Goal: Task Accomplishment & Management: Complete application form

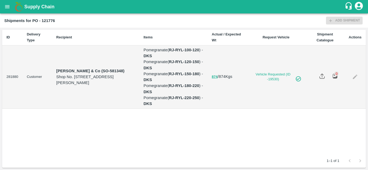
click at [6, 9] on icon "open drawer" at bounding box center [7, 7] width 6 height 6
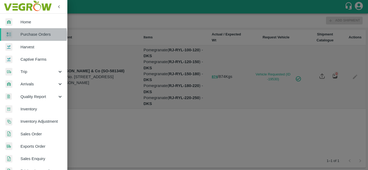
click at [31, 35] on span "Purchase Orders" at bounding box center [41, 34] width 43 height 6
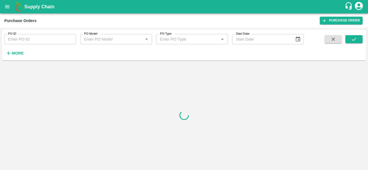
click at [11, 53] on icon "button" at bounding box center [9, 53] width 6 height 6
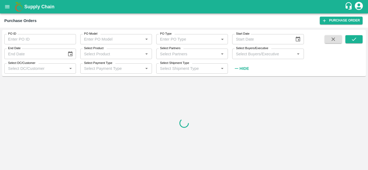
click at [241, 55] on input "Select Buyers/Executive" at bounding box center [263, 53] width 59 height 7
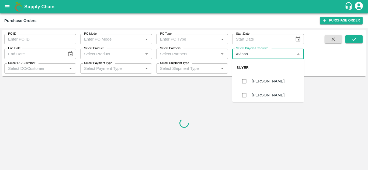
type input "Avinash"
click at [246, 95] on input "checkbox" at bounding box center [244, 95] width 11 height 11
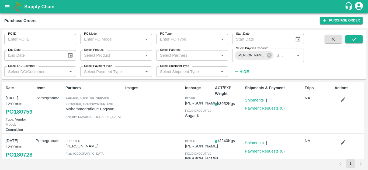
click at [351, 35] on div "PO ID PO ID PO Model PO Model   * PO Type PO Type   * Start Date Start Date End…" at bounding box center [183, 54] width 363 height 45
click at [351, 38] on icon "submit" at bounding box center [354, 39] width 6 height 6
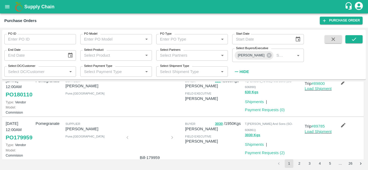
scroll to position [45, 0]
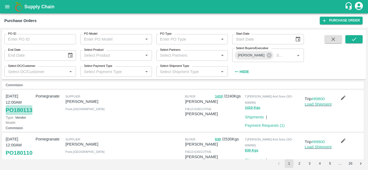
click at [8, 115] on link "PO 180113" at bounding box center [19, 111] width 27 height 10
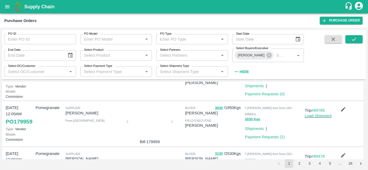
scroll to position [119, 0]
click at [15, 83] on link "PO 180110" at bounding box center [19, 79] width 27 height 10
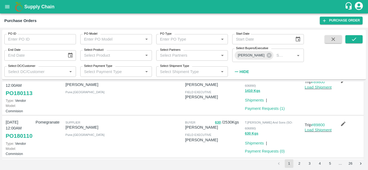
scroll to position [61, 0]
click at [257, 111] on link "Payment Requests ( 1 )" at bounding box center [265, 109] width 40 height 4
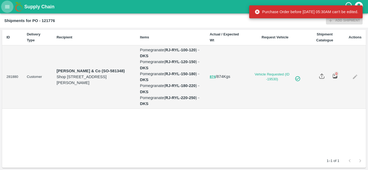
click at [8, 5] on icon "open drawer" at bounding box center [7, 7] width 6 height 6
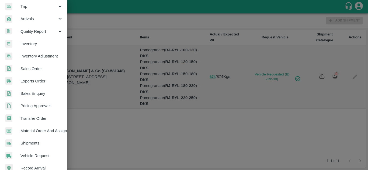
scroll to position [66, 0]
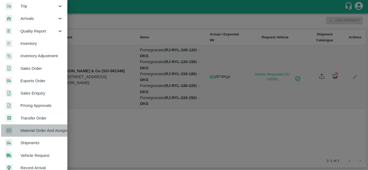
click at [38, 131] on span "Material Order And Assignment" at bounding box center [41, 131] width 43 height 6
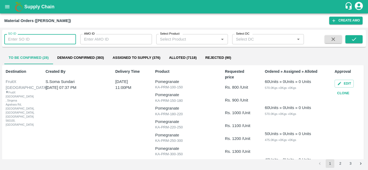
click at [32, 38] on input "SO ID" at bounding box center [40, 39] width 72 height 10
type input "607239"
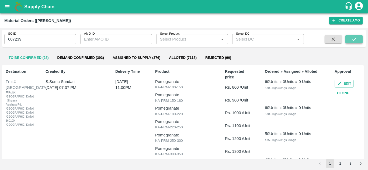
click at [357, 37] on icon "submit" at bounding box center [354, 39] width 6 height 6
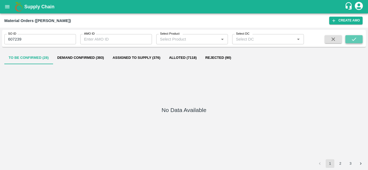
click at [353, 40] on icon "submit" at bounding box center [354, 39] width 6 height 6
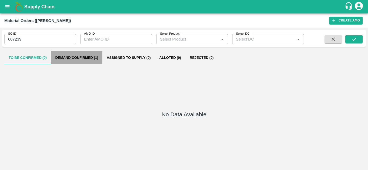
click at [65, 58] on button "Demand Confirmed (1)" at bounding box center [76, 57] width 51 height 13
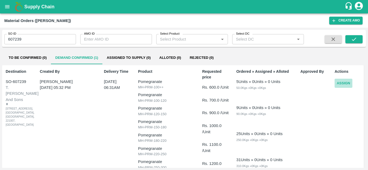
click at [343, 85] on button "Assign" at bounding box center [343, 83] width 18 height 9
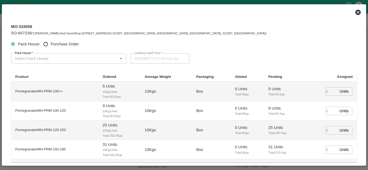
type input "16/10/2025 06:31 AM"
click at [44, 44] on input "Purchase Order" at bounding box center [46, 44] width 10 height 10
radio input "true"
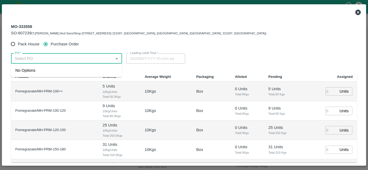
click at [34, 57] on input "PO   *" at bounding box center [62, 58] width 99 height 7
click at [63, 71] on div "PO-180728(SHIVAJI RAJARAM AVACHAR-9552904036)" at bounding box center [54, 71] width 79 height 6
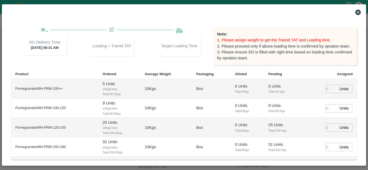
scroll to position [49, 0]
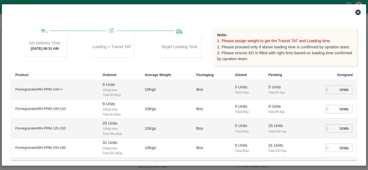
type input "PO-180728(SHIVAJI RAJARAM AVACHAR-9552904036)"
click at [327, 91] on input "number" at bounding box center [331, 90] width 12 height 8
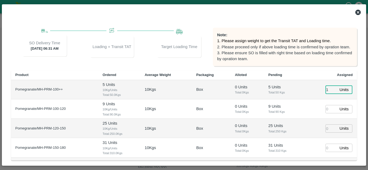
type input "1"
type input "14/10/2025 05:45 AM"
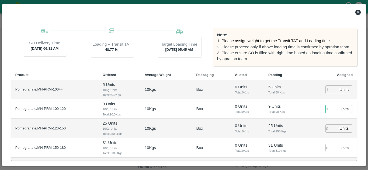
type input "1"
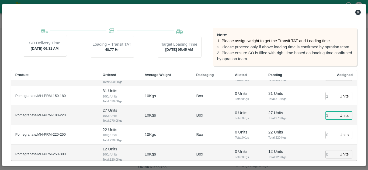
type input "1"
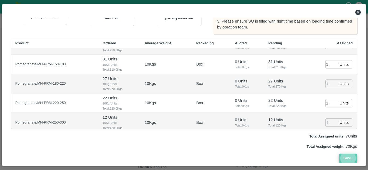
click at [346, 159] on button "Save" at bounding box center [348, 158] width 18 height 9
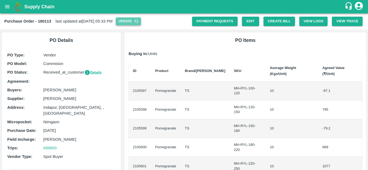
click at [140, 24] on button "Update" at bounding box center [128, 21] width 25 height 8
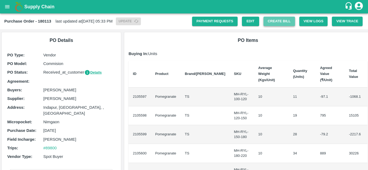
click at [279, 20] on button "Create Bill" at bounding box center [278, 21] width 31 height 9
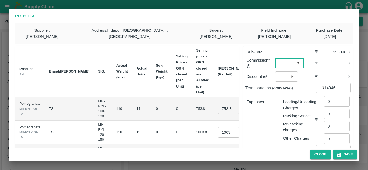
click at [276, 58] on input "number" at bounding box center [284, 63] width 19 height 10
type input "8"
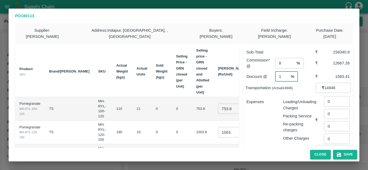
type input "2"
click at [192, 106] on td "753.8" at bounding box center [203, 108] width 22 height 23
drag, startPoint x: 148, startPoint y: 118, endPoint x: 167, endPoint y: 63, distance: 58.2
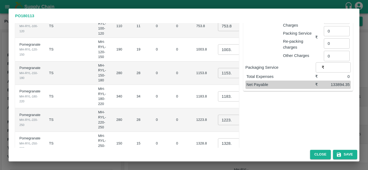
scroll to position [120, 0]
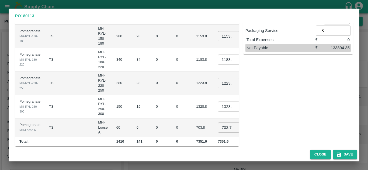
drag, startPoint x: 167, startPoint y: 63, endPoint x: 128, endPoint y: 69, distance: 40.3
click at [132, 72] on td "28" at bounding box center [141, 83] width 19 height 23
click at [218, 123] on input "703.7999999999998" at bounding box center [229, 128] width 22 height 10
type input "850"
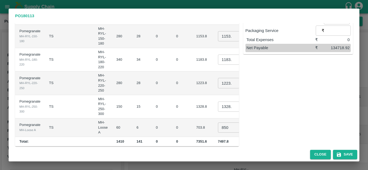
click at [152, 119] on td "0" at bounding box center [162, 128] width 20 height 19
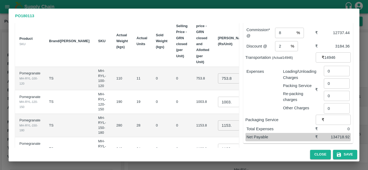
scroll to position [0, 0]
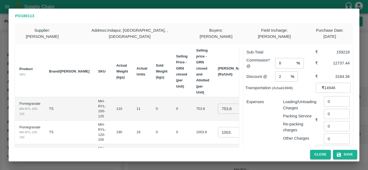
click at [218, 105] on input "753.8" at bounding box center [229, 109] width 22 height 10
type input "950"
click at [218, 127] on input "1003.8000000000001" at bounding box center [229, 132] width 22 height 10
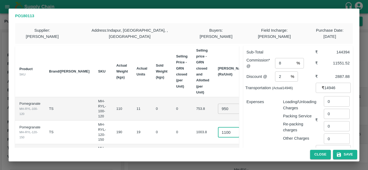
scroll to position [0, 1]
type input "1100"
click at [172, 128] on td "0" at bounding box center [182, 132] width 20 height 23
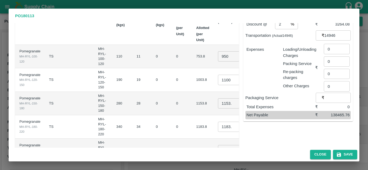
scroll to position [53, 0]
click at [218, 99] on input "1153.8" at bounding box center [229, 103] width 22 height 10
type input "1200"
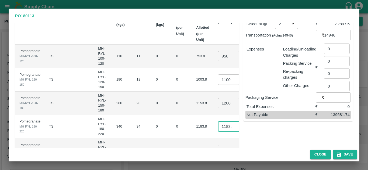
scroll to position [0, 0]
click at [218, 122] on input "1183.8" at bounding box center [229, 127] width 22 height 10
type input "1300"
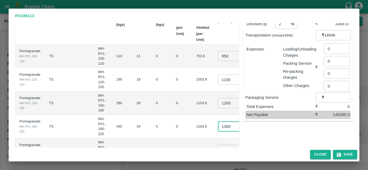
scroll to position [0, 0]
click at [172, 125] on td "0" at bounding box center [182, 126] width 20 height 23
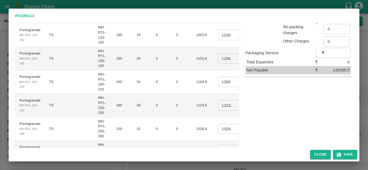
scroll to position [98, 0]
click at [218, 101] on input "1223.8000000000002" at bounding box center [229, 105] width 22 height 10
type input "1500"
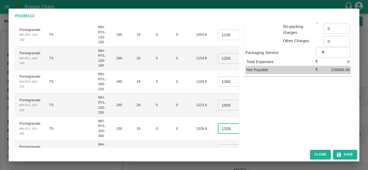
scroll to position [0, 0]
click at [218, 124] on input "1328.8" at bounding box center [229, 129] width 22 height 10
type input "1600"
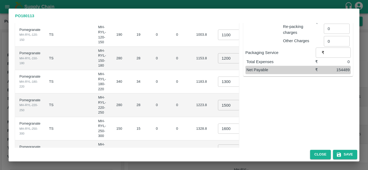
scroll to position [0, 0]
click at [152, 121] on td "0" at bounding box center [162, 128] width 20 height 23
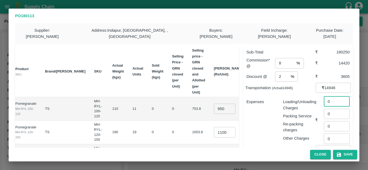
click at [331, 96] on input "0" at bounding box center [337, 101] width 26 height 10
type input "423"
click at [261, 109] on div "Expenses" at bounding box center [260, 118] width 37 height 47
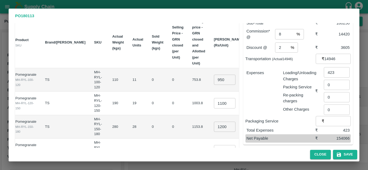
scroll to position [29, 0]
click at [327, 54] on input "14946" at bounding box center [337, 59] width 26 height 10
type input "13536"
click at [266, 79] on div "Expenses" at bounding box center [260, 89] width 37 height 47
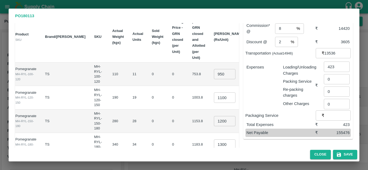
scroll to position [38, 0]
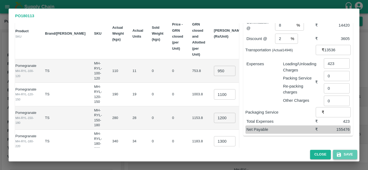
click at [346, 156] on button "Save" at bounding box center [345, 154] width 24 height 9
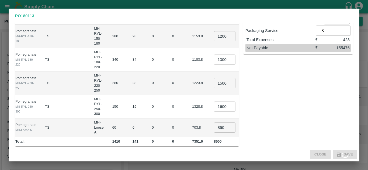
scroll to position [0, 0]
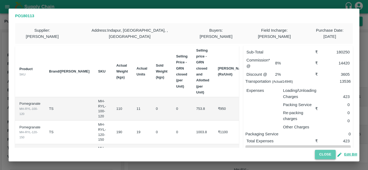
click at [324, 157] on button "Close" at bounding box center [325, 154] width 21 height 9
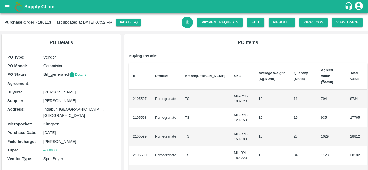
click at [185, 24] on icon "Download Bill" at bounding box center [187, 22] width 5 height 5
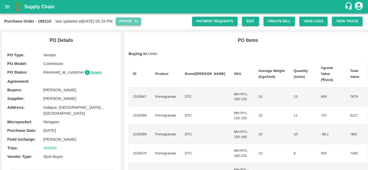
click at [141, 23] on button "Update" at bounding box center [128, 21] width 25 height 8
click at [283, 18] on button "Create Bill" at bounding box center [278, 21] width 31 height 9
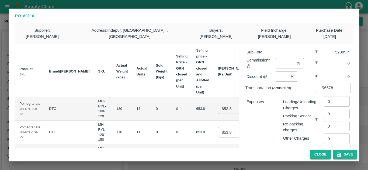
click at [278, 61] on input "number" at bounding box center [284, 63] width 19 height 10
type input "8"
type input "2"
click at [275, 99] on p "Expenses" at bounding box center [262, 102] width 32 height 6
click at [218, 104] on input "653.8" at bounding box center [229, 109] width 22 height 10
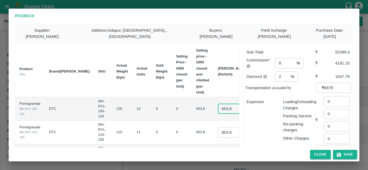
click at [218, 104] on input "653.8" at bounding box center [229, 109] width 22 height 10
type input "850"
click at [218, 127] on input "853.8" at bounding box center [229, 132] width 22 height 10
type input "950"
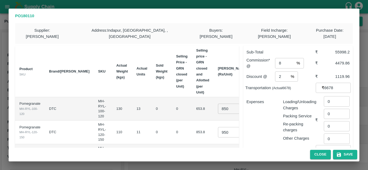
click at [112, 100] on td "130" at bounding box center [122, 108] width 20 height 23
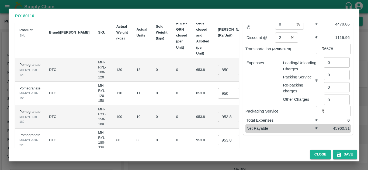
scroll to position [40, 0]
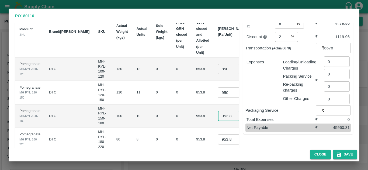
click at [218, 111] on input "953.8" at bounding box center [229, 116] width 22 height 10
type input "1100"
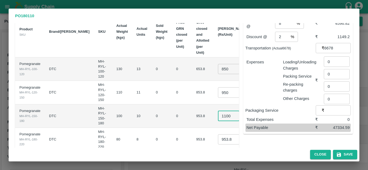
click at [172, 121] on td "0" at bounding box center [182, 116] width 20 height 23
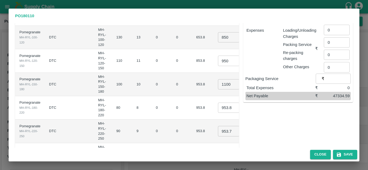
scroll to position [72, 0]
click at [218, 103] on input "953.8" at bounding box center [229, 108] width 22 height 10
type input "1200"
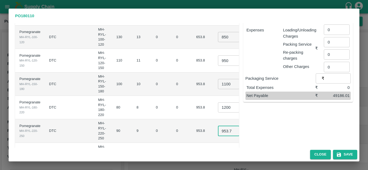
scroll to position [0, 0]
click at [218, 126] on input "953.7999999999998" at bounding box center [229, 131] width 22 height 10
type input "1300"
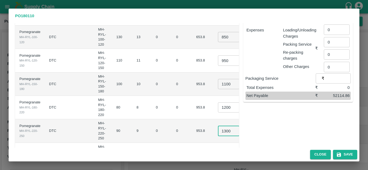
scroll to position [0, 0]
click at [172, 86] on td "0" at bounding box center [182, 84] width 20 height 23
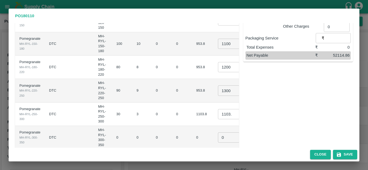
scroll to position [113, 0]
click at [218, 112] on input "1103.7999999999997" at bounding box center [229, 114] width 22 height 10
type input "1400"
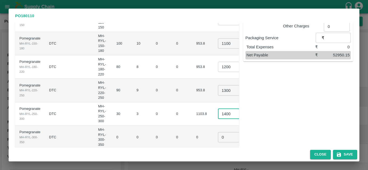
scroll to position [0, 0]
click at [172, 103] on td "0" at bounding box center [182, 114] width 20 height 23
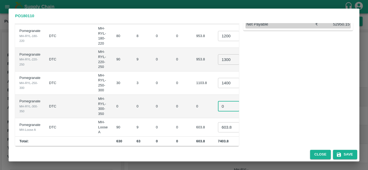
click at [218, 101] on input "0" at bounding box center [229, 106] width 22 height 10
type input "0.1"
click at [218, 122] on input "603.8" at bounding box center [229, 127] width 22 height 10
type input "750"
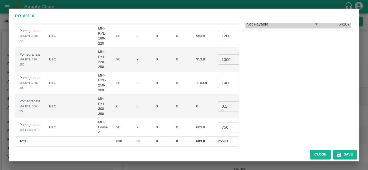
click at [152, 105] on td "0" at bounding box center [162, 106] width 20 height 23
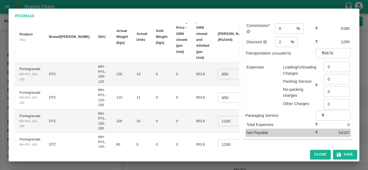
scroll to position [0, 0]
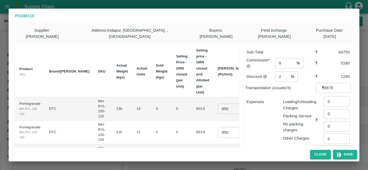
click at [324, 85] on input "6678" at bounding box center [337, 88] width 26 height 10
type input "5985"
click at [270, 103] on div "Expenses" at bounding box center [260, 118] width 37 height 47
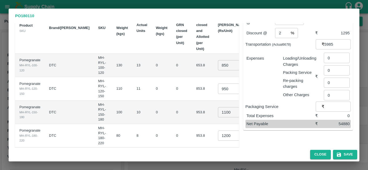
scroll to position [44, 0]
click at [330, 53] on input "0" at bounding box center [337, 57] width 26 height 10
type input "189"
click at [268, 72] on div "Expenses" at bounding box center [260, 74] width 37 height 47
click at [306, 104] on div "Packaging Service ₹ ​" at bounding box center [297, 106] width 105 height 10
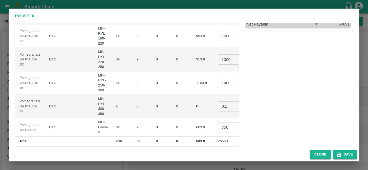
scroll to position [0, 0]
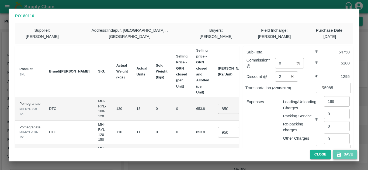
click at [348, 156] on button "Save" at bounding box center [345, 154] width 24 height 9
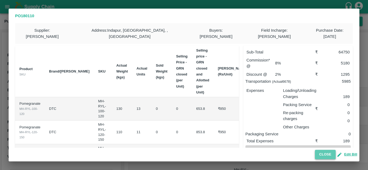
click at [323, 150] on button "Close" at bounding box center [325, 154] width 21 height 9
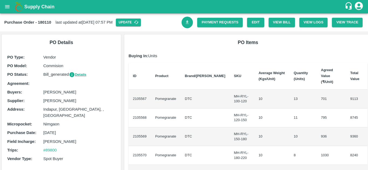
click at [186, 20] on icon "Download Bill" at bounding box center [187, 22] width 5 height 5
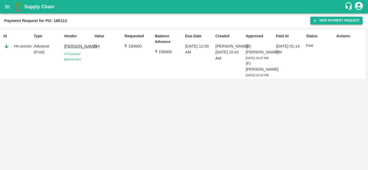
click at [324, 22] on button "New Payment Request" at bounding box center [336, 21] width 52 height 8
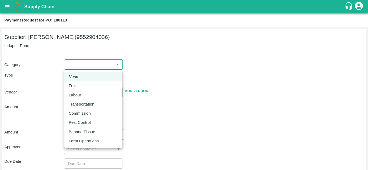
click at [89, 66] on body "Supply Chain Payment Request for PO: 180113 Supplier: [PERSON_NAME] (9552904036…" at bounding box center [184, 85] width 368 height 170
click at [72, 86] on p "Fruit" at bounding box center [73, 86] width 8 height 6
type input "1"
type input "[PERSON_NAME] - 9552904036(Supplier)"
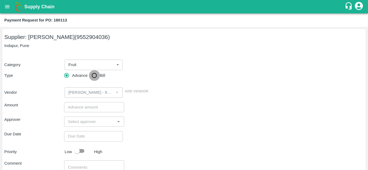
click at [95, 78] on input "Bill" at bounding box center [94, 75] width 11 height 11
radio input "true"
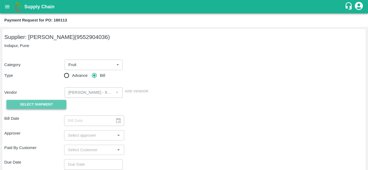
click at [47, 102] on span "Select Shipment" at bounding box center [36, 105] width 33 height 6
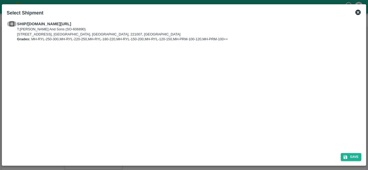
click at [12, 26] on input "checkbox" at bounding box center [12, 24] width 10 height 6
checkbox input "true"
click at [341, 159] on button "Save" at bounding box center [351, 157] width 20 height 8
type input "[DATE]"
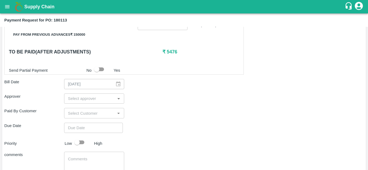
scroll to position [206, 0]
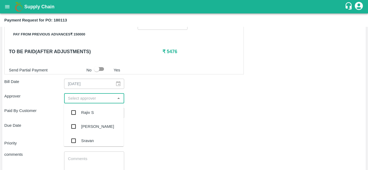
click at [83, 97] on input "input" at bounding box center [90, 98] width 48 height 7
type input "Muku"
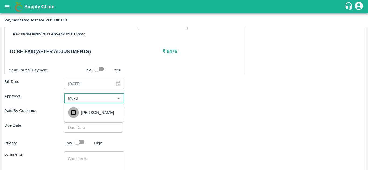
click at [75, 111] on input "checkbox" at bounding box center [73, 112] width 11 height 11
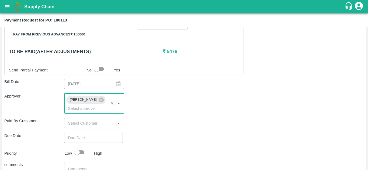
type input "DD/MM/YYYY hh:mm aa"
click at [67, 140] on input "DD/MM/YYYY hh:mm aa" at bounding box center [91, 138] width 55 height 10
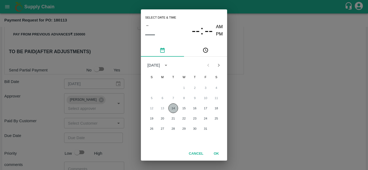
click at [176, 109] on button "14" at bounding box center [173, 109] width 10 height 10
type input "[DATE] 12:00 AM"
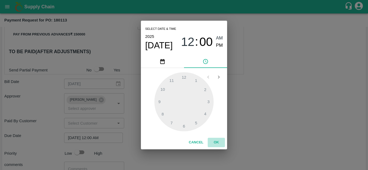
click at [218, 142] on button "OK" at bounding box center [216, 142] width 17 height 9
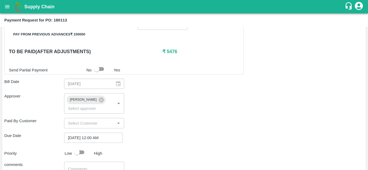
click at [159, 134] on div "Due Date 14/10/2025 12:00 AM ​" at bounding box center [183, 138] width 359 height 10
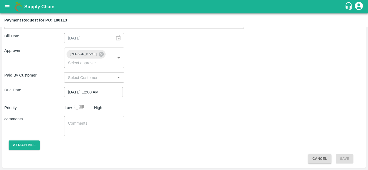
click at [77, 108] on input "checkbox" at bounding box center [77, 107] width 31 height 10
checkbox input "true"
click at [27, 147] on button "Attach bill" at bounding box center [24, 145] width 31 height 9
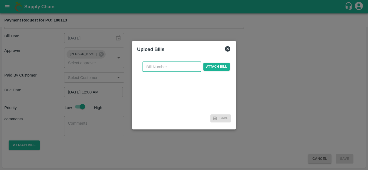
click at [158, 70] on input "text" at bounding box center [171, 67] width 59 height 10
type input "180113"
click at [211, 67] on span "Attach bill" at bounding box center [216, 67] width 26 height 8
click at [0, 0] on input "Attach bill" at bounding box center [0, 0] width 0 height 0
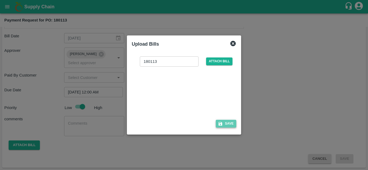
click at [231, 123] on button "Save" at bounding box center [226, 124] width 20 height 8
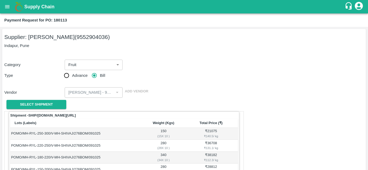
scroll to position [280, 0]
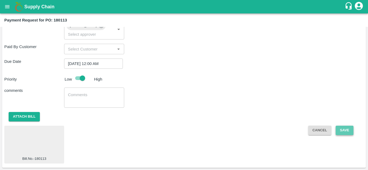
click at [350, 131] on button "Save" at bounding box center [344, 130] width 18 height 9
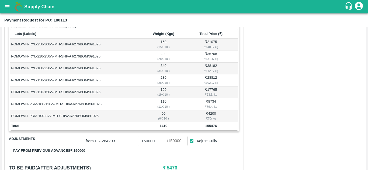
scroll to position [0, 0]
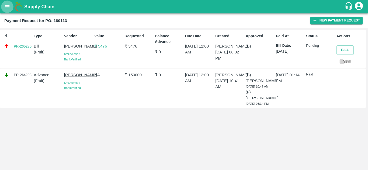
click at [6, 6] on icon "open drawer" at bounding box center [7, 7] width 6 height 6
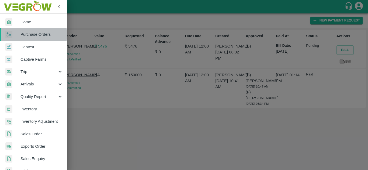
click at [28, 35] on span "Purchase Orders" at bounding box center [41, 34] width 43 height 6
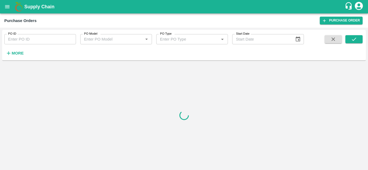
click at [19, 50] on h6 "More" at bounding box center [18, 53] width 12 height 7
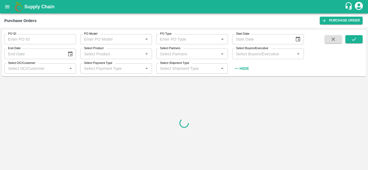
click at [239, 54] on input "Select Buyers/Executive" at bounding box center [263, 53] width 59 height 7
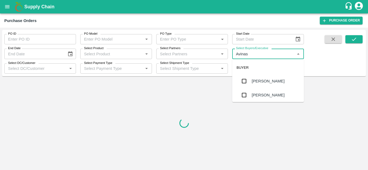
type input "Avinash"
click at [245, 92] on input "checkbox" at bounding box center [244, 95] width 11 height 11
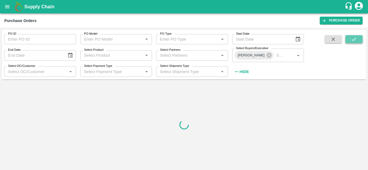
click at [353, 38] on icon "submit" at bounding box center [354, 39] width 6 height 6
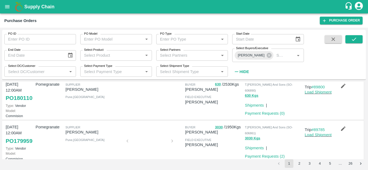
scroll to position [104, 0]
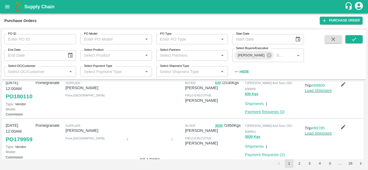
click at [251, 114] on link "Payment Requests ( 0 )" at bounding box center [265, 112] width 40 height 4
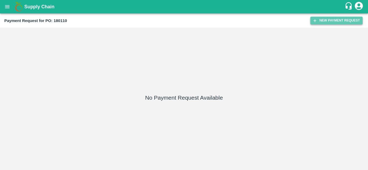
click at [325, 22] on button "New Payment Request" at bounding box center [336, 21] width 52 height 8
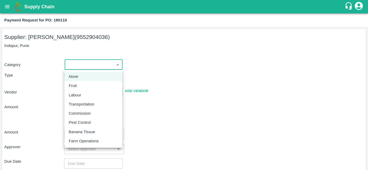
click at [88, 63] on body "Supply Chain Payment Request for PO: 180110 Supplier: [PERSON_NAME] (9552904036…" at bounding box center [184, 85] width 368 height 170
click at [72, 88] on p "Fruit" at bounding box center [73, 86] width 8 height 6
type input "1"
type input "[PERSON_NAME] - 9552904036(Supplier)"
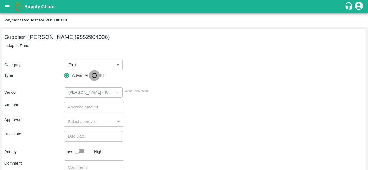
click at [93, 76] on input "Bill" at bounding box center [94, 75] width 11 height 11
radio input "true"
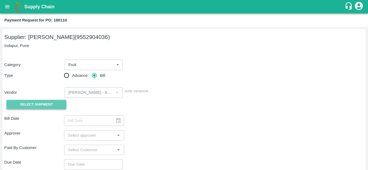
click at [37, 104] on span "Select Shipment" at bounding box center [36, 105] width 33 height 6
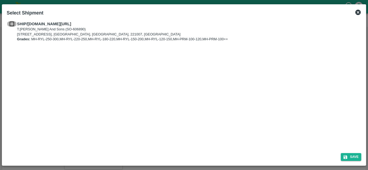
click at [11, 25] on input "checkbox" at bounding box center [12, 24] width 10 height 6
checkbox input "true"
click at [345, 155] on button "Save" at bounding box center [351, 157] width 20 height 8
type input "[DATE]"
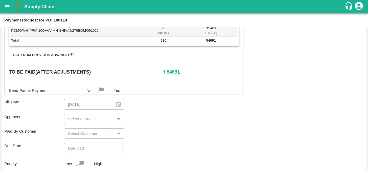
scroll to position [172, 0]
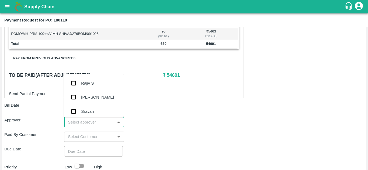
click at [78, 119] on input "input" at bounding box center [90, 122] width 48 height 7
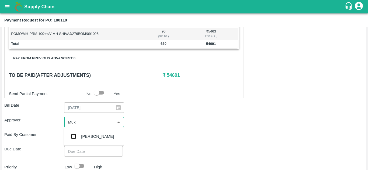
type input "Muku"
click at [74, 138] on input "checkbox" at bounding box center [73, 136] width 11 height 11
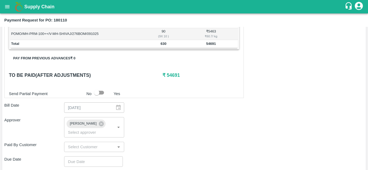
click at [35, 139] on div "Shipment - SHIP/[DOMAIN_NAME][URL] Lots (Labels) Weight (Kgs) Total Price (₹) P…" at bounding box center [183, 87] width 359 height 294
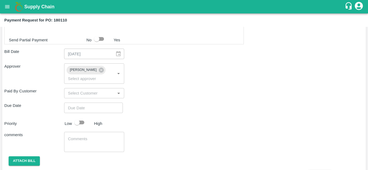
scroll to position [226, 0]
type input "DD/MM/YYYY hh:mm aa"
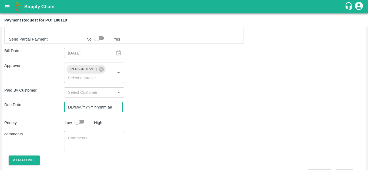
click at [68, 105] on input "DD/MM/YYYY hh:mm aa" at bounding box center [91, 107] width 55 height 10
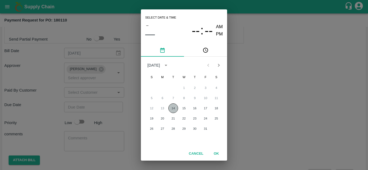
click at [172, 108] on button "14" at bounding box center [173, 109] width 10 height 10
type input "[DATE] 12:00 AM"
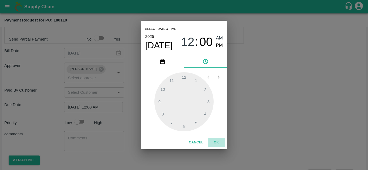
click at [216, 140] on button "OK" at bounding box center [216, 142] width 17 height 9
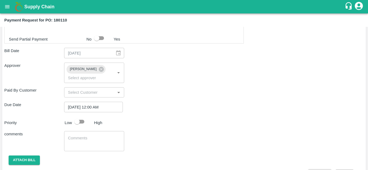
click at [51, 112] on div "Due Date" at bounding box center [34, 107] width 60 height 10
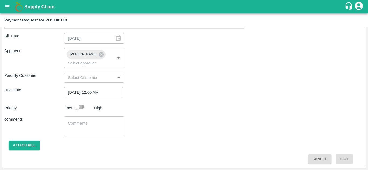
click at [83, 104] on input "checkbox" at bounding box center [77, 107] width 31 height 10
checkbox input "true"
click at [19, 142] on button "Attach bill" at bounding box center [24, 145] width 31 height 9
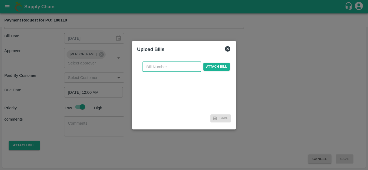
click at [157, 67] on input "text" at bounding box center [171, 67] width 59 height 10
type input "180110"
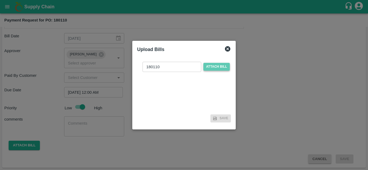
click at [222, 64] on span "Attach bill" at bounding box center [216, 67] width 26 height 8
click at [0, 0] on input "Attach bill" at bounding box center [0, 0] width 0 height 0
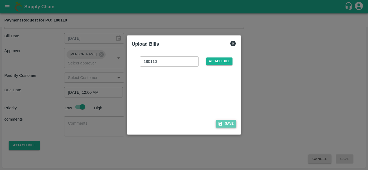
click at [226, 127] on button "Save" at bounding box center [226, 124] width 20 height 8
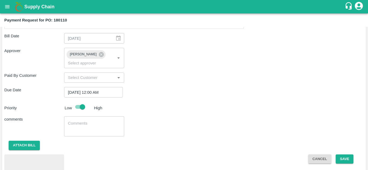
click at [226, 127] on div "comments x ​" at bounding box center [183, 127] width 359 height 20
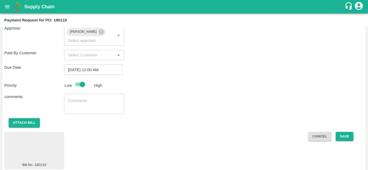
scroll to position [270, 0]
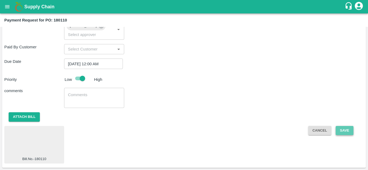
click at [346, 131] on button "Save" at bounding box center [344, 130] width 18 height 9
